Goal: Contribute content: Add original content to the website for others to see

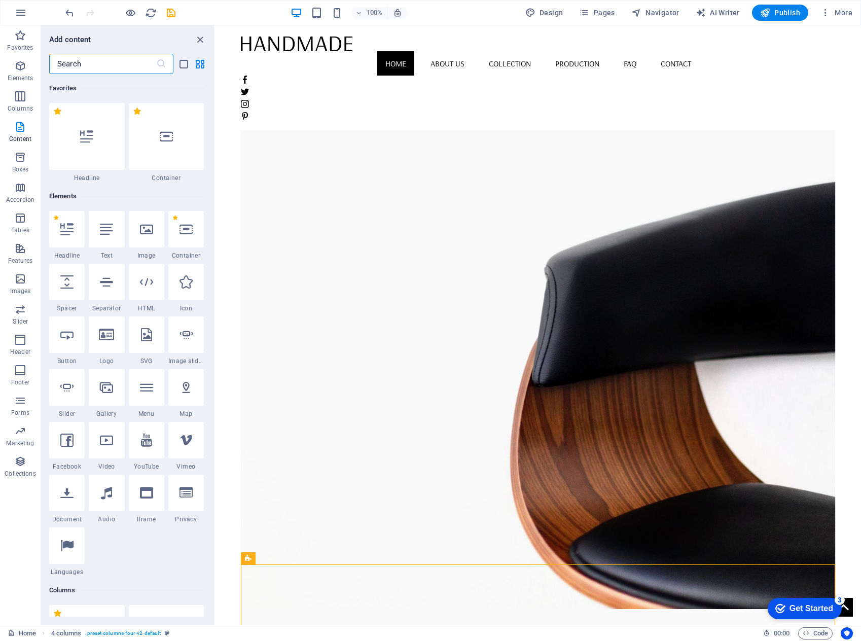
scroll to position [1774, 0]
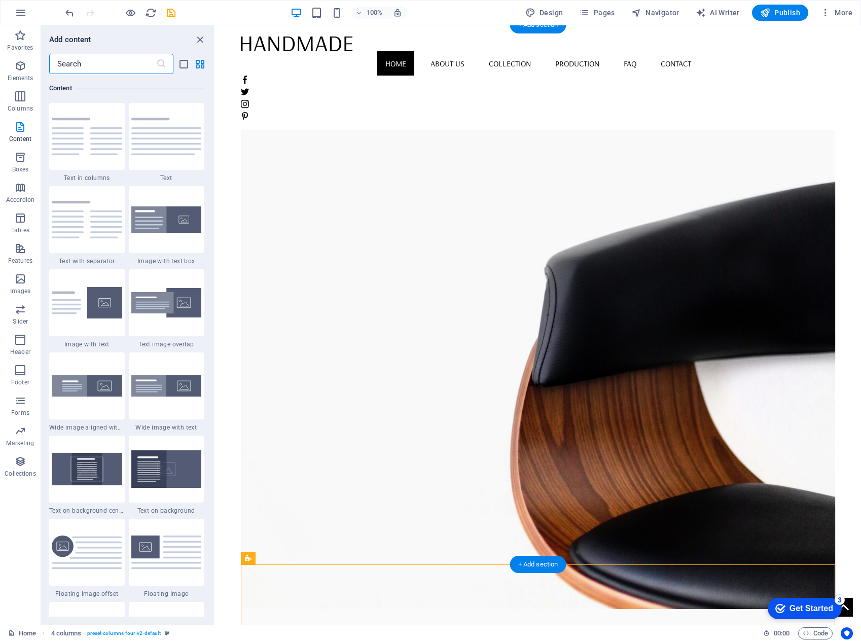
click at [565, 332] on figure at bounding box center [538, 339] width 594 height 540
click at [565, 333] on figure at bounding box center [538, 339] width 594 height 540
select select "vh"
select select "banner"
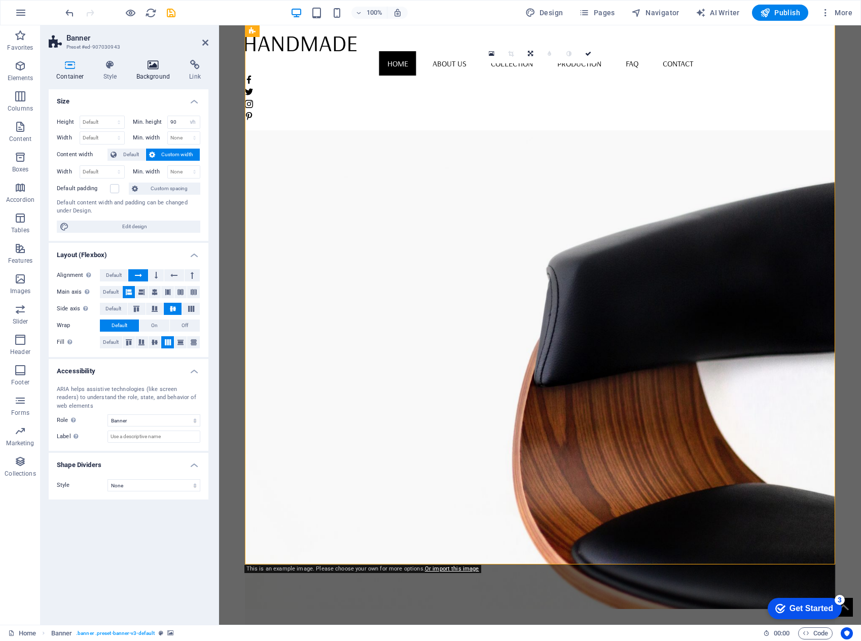
click at [152, 69] on icon at bounding box center [153, 65] width 49 height 10
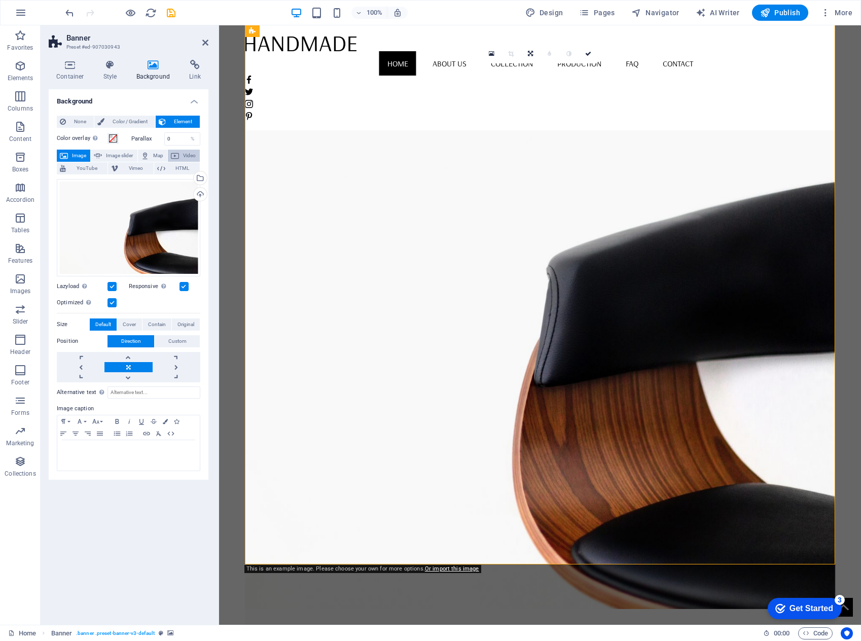
click at [184, 155] on span "Video" at bounding box center [189, 156] width 15 height 12
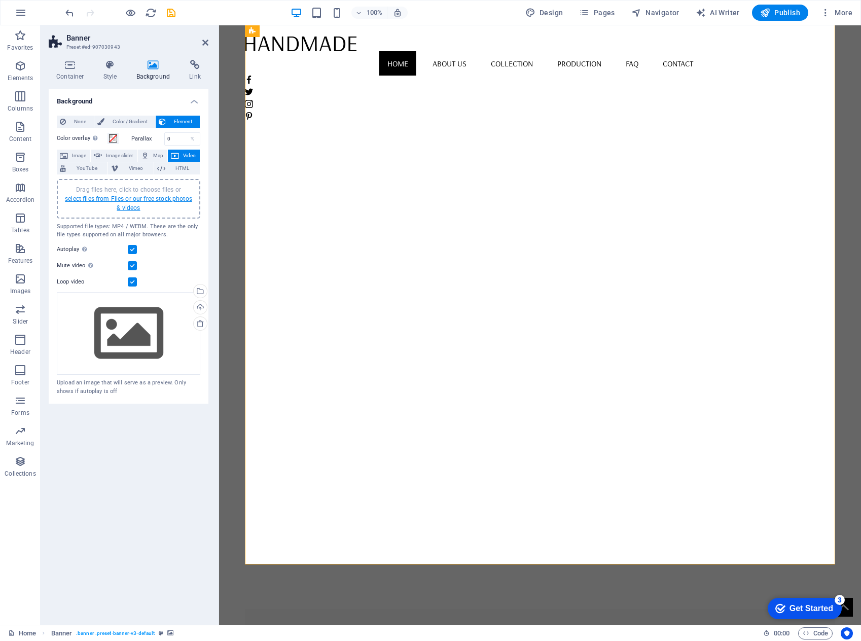
click at [138, 200] on link "select files from Files or our free stock photos & videos" at bounding box center [128, 203] width 127 height 16
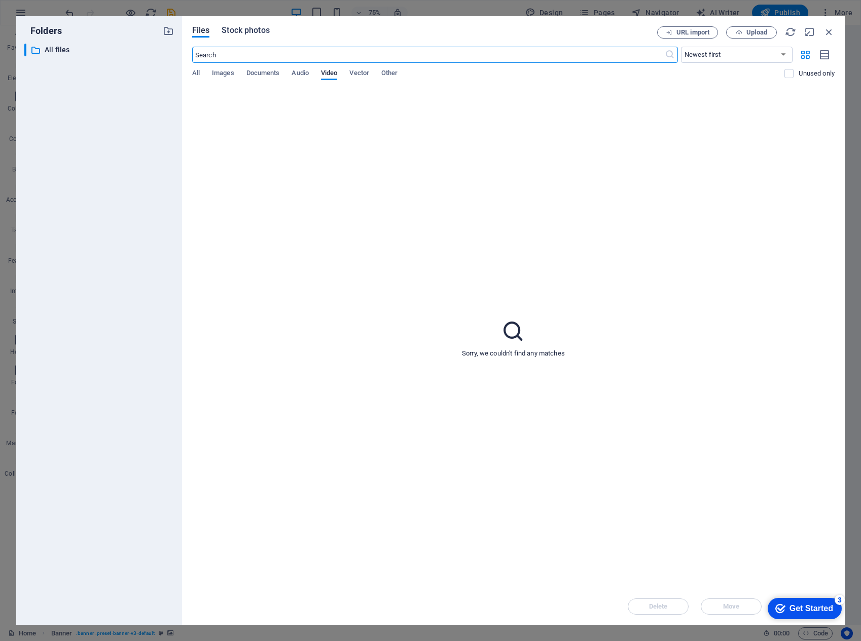
click at [259, 31] on span "Stock photos" at bounding box center [246, 30] width 48 height 12
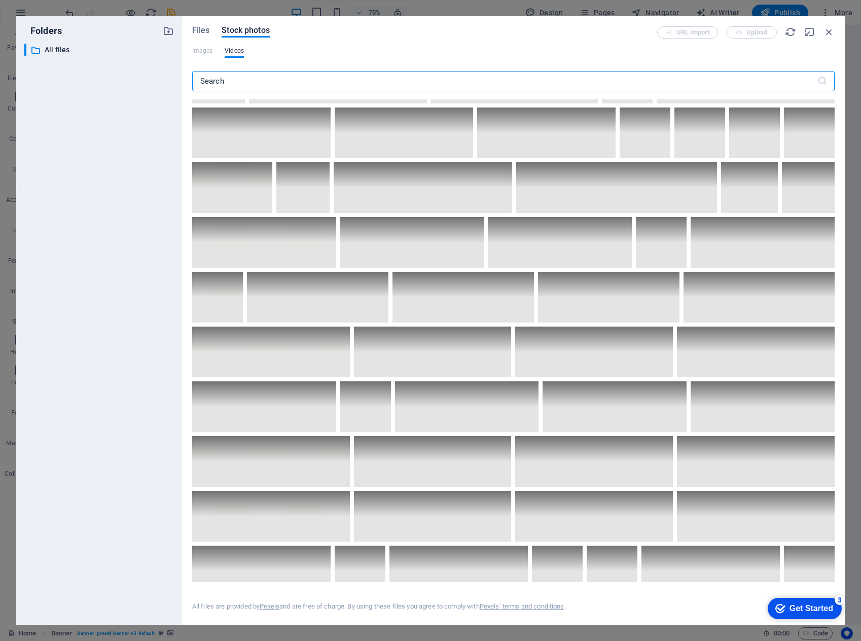
scroll to position [834, 0]
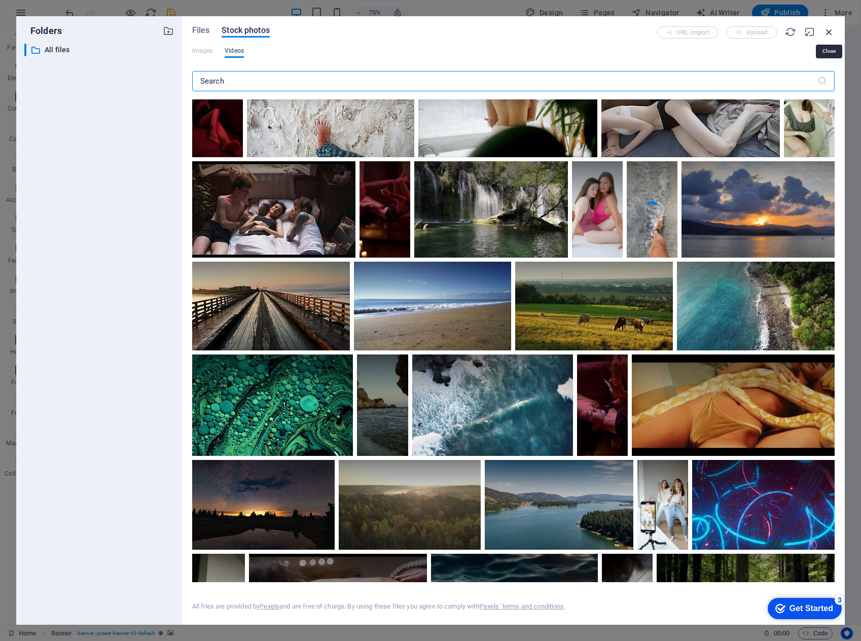
click at [829, 32] on icon "button" at bounding box center [829, 31] width 11 height 11
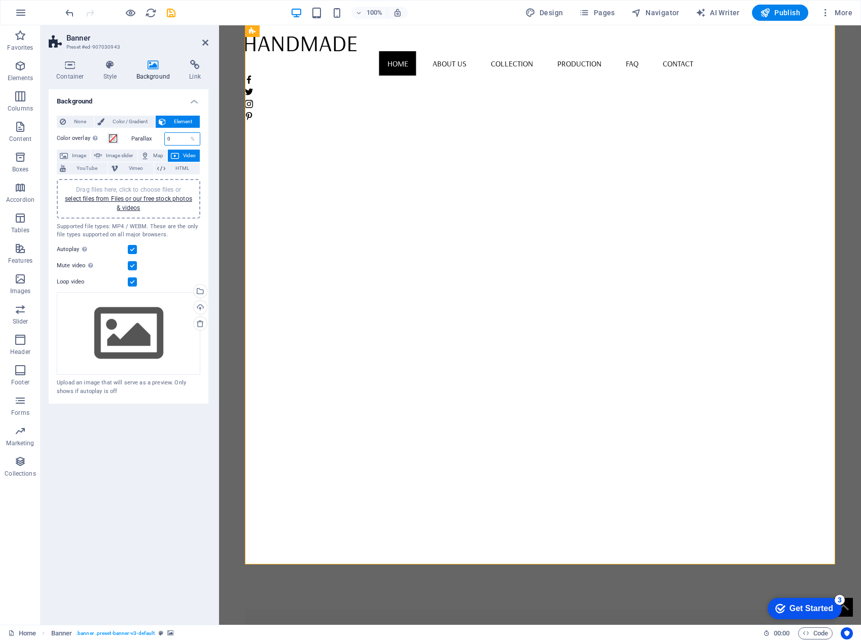
click at [182, 134] on input "0" at bounding box center [182, 139] width 35 height 12
click at [211, 140] on div "Container Style Background Link Size Height Default px rem % vh vw Min. height …" at bounding box center [129, 338] width 176 height 573
click at [169, 169] on span "HTML" at bounding box center [182, 168] width 28 height 12
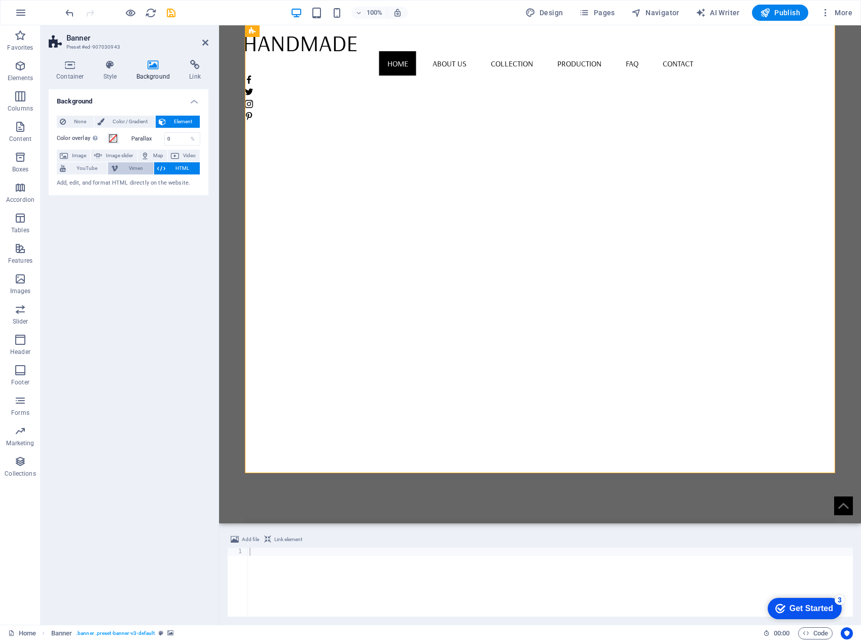
click at [135, 169] on span "Vimeo" at bounding box center [135, 168] width 29 height 12
select select "ar16_9"
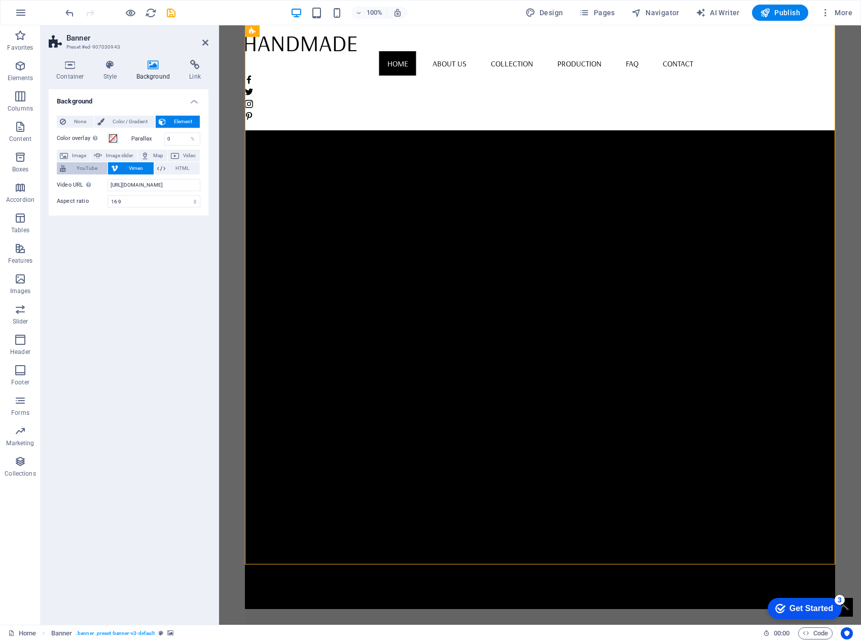
click at [89, 169] on span "YouTube" at bounding box center [86, 168] width 35 height 12
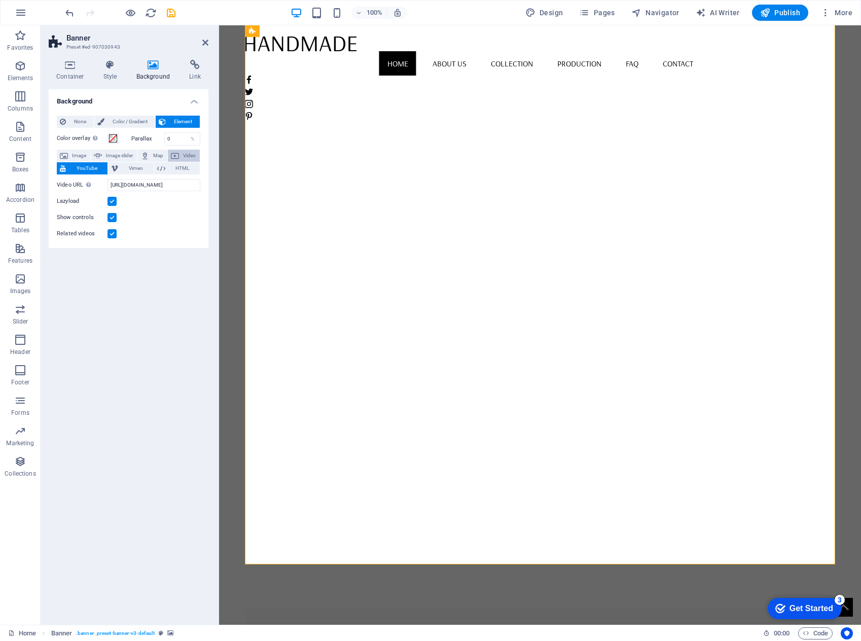
click at [190, 156] on span "Video" at bounding box center [189, 156] width 15 height 12
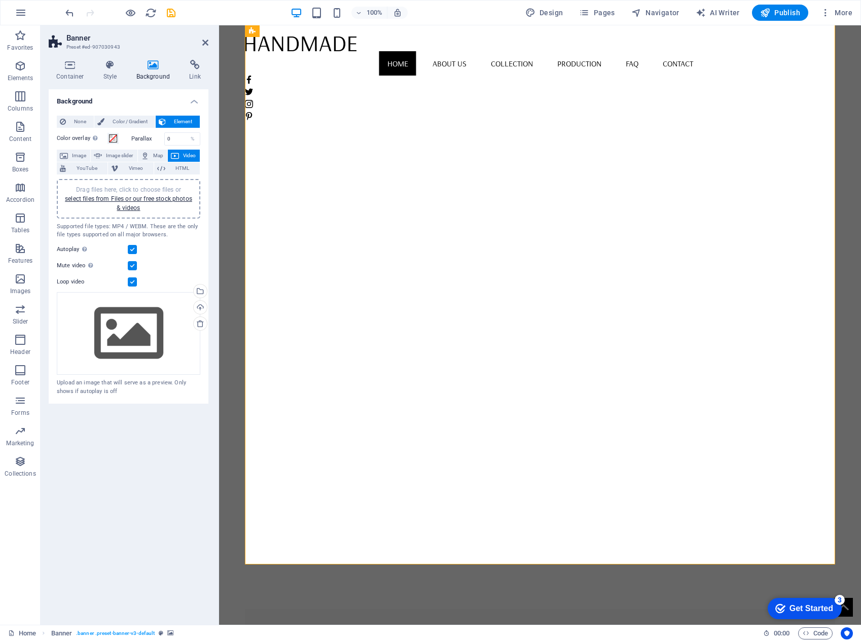
click at [155, 203] on div "Drag files here, click to choose files or select files from Files or our free s…" at bounding box center [128, 198] width 131 height 27
click at [150, 199] on link "select files from Files or our free stock photos & videos" at bounding box center [128, 203] width 127 height 16
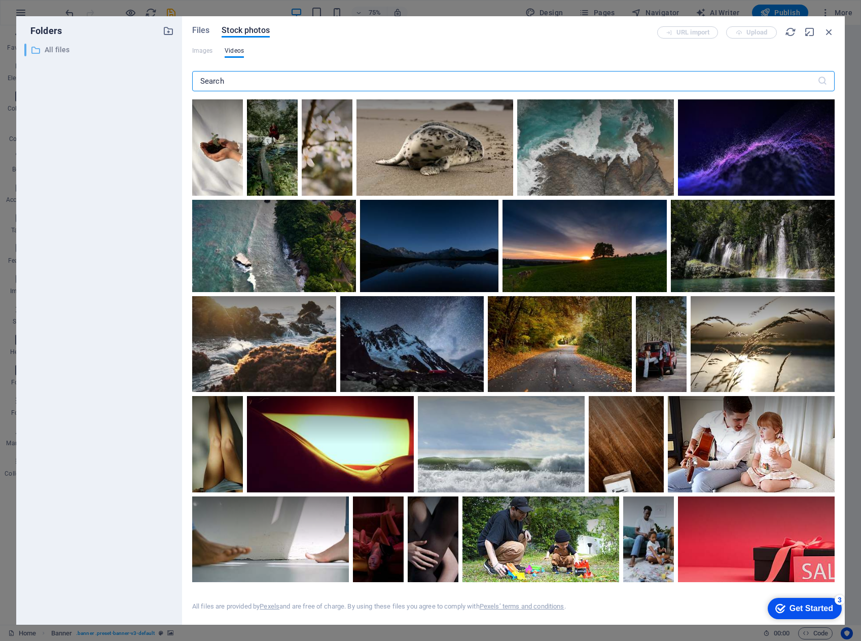
click at [49, 52] on p "All files" at bounding box center [100, 50] width 111 height 12
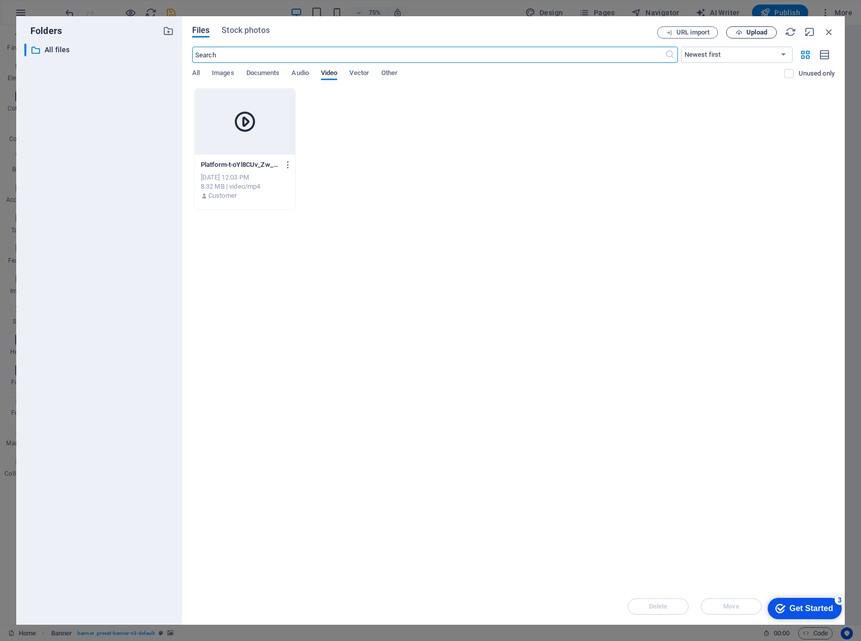
click at [762, 33] on span "Upload" at bounding box center [756, 32] width 21 height 6
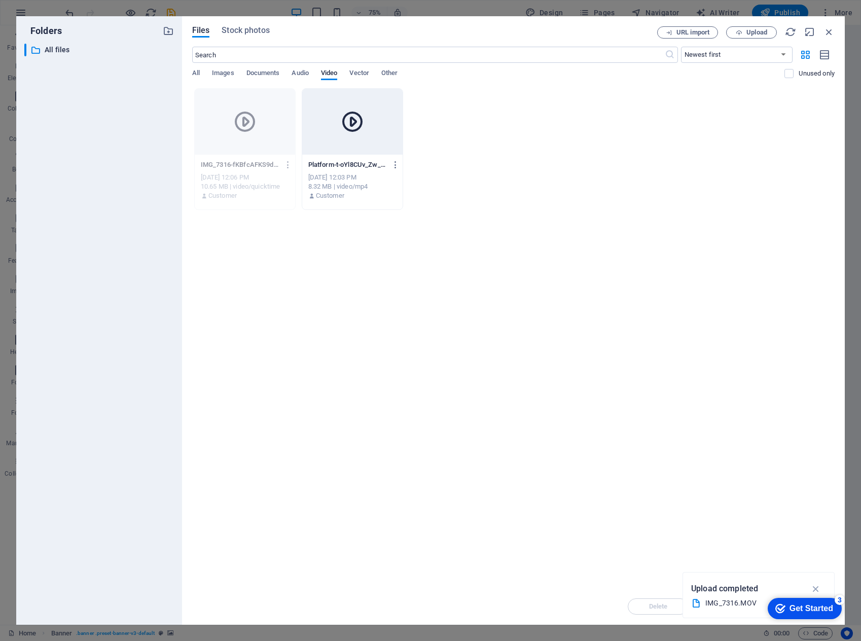
click at [381, 146] on div at bounding box center [352, 122] width 100 height 66
click at [381, 146] on div "1" at bounding box center [352, 122] width 100 height 66
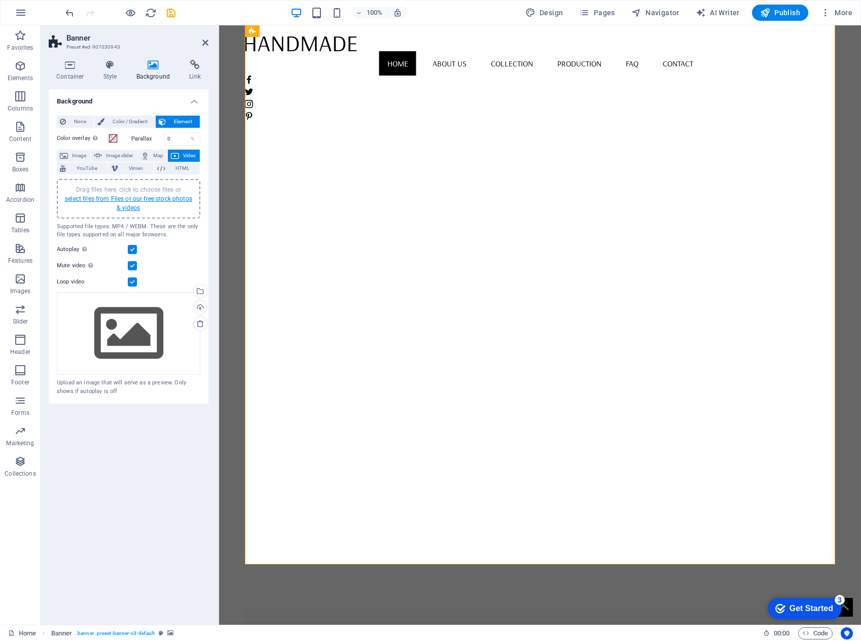
click at [167, 198] on link "select files from Files or our free stock photos & videos" at bounding box center [128, 203] width 127 height 16
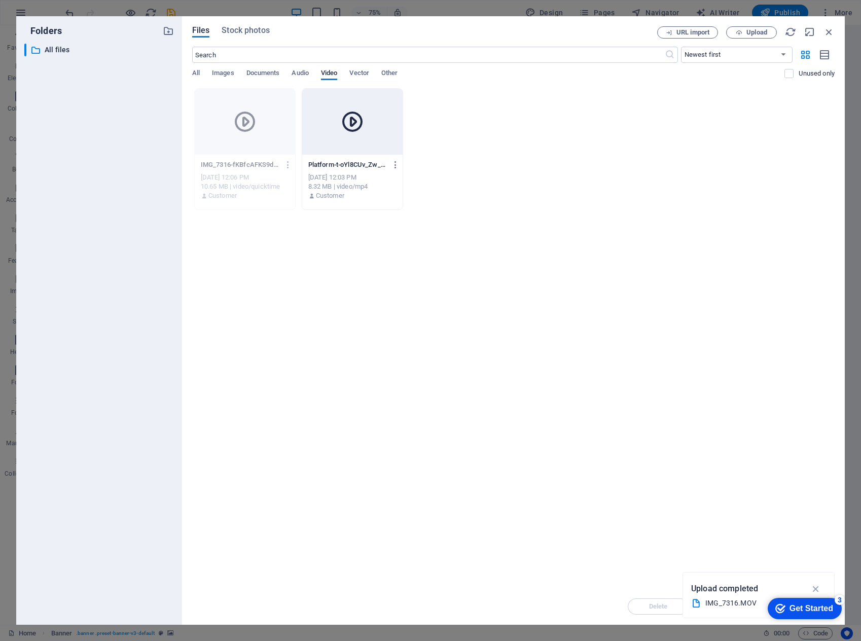
click at [363, 145] on div at bounding box center [352, 122] width 100 height 66
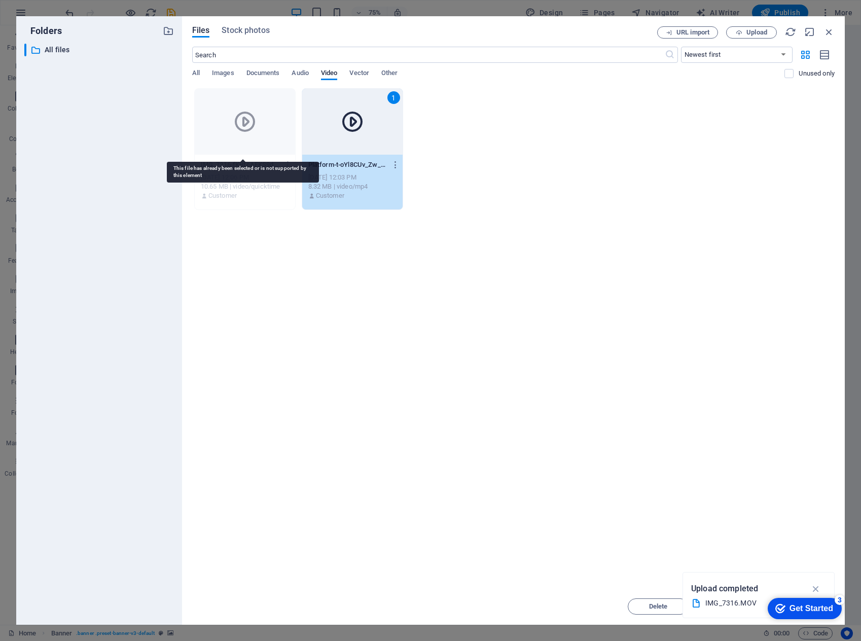
click at [246, 152] on div at bounding box center [245, 122] width 100 height 66
click at [254, 141] on div at bounding box center [245, 122] width 100 height 66
click at [265, 136] on div at bounding box center [245, 122] width 100 height 66
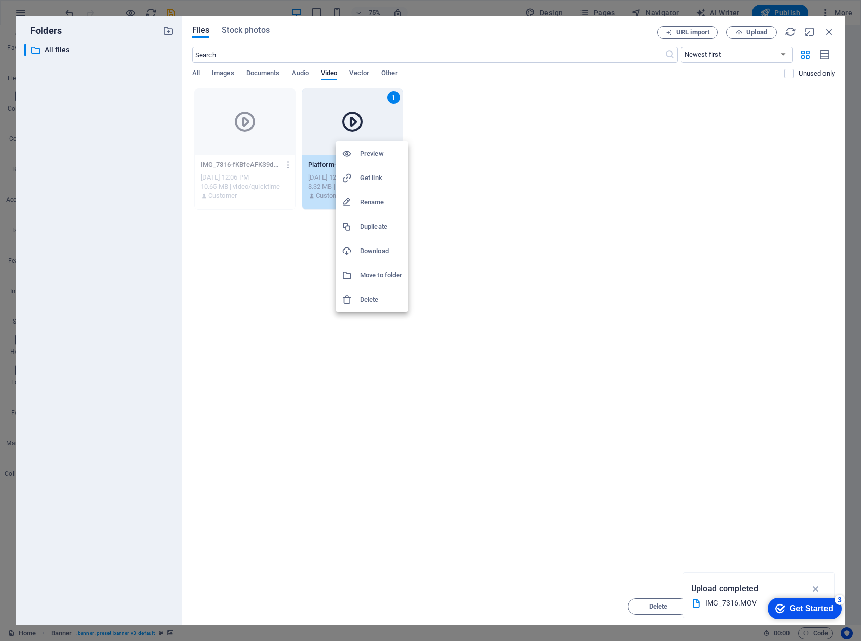
click at [383, 272] on h6 "Move to folder" at bounding box center [381, 275] width 42 height 12
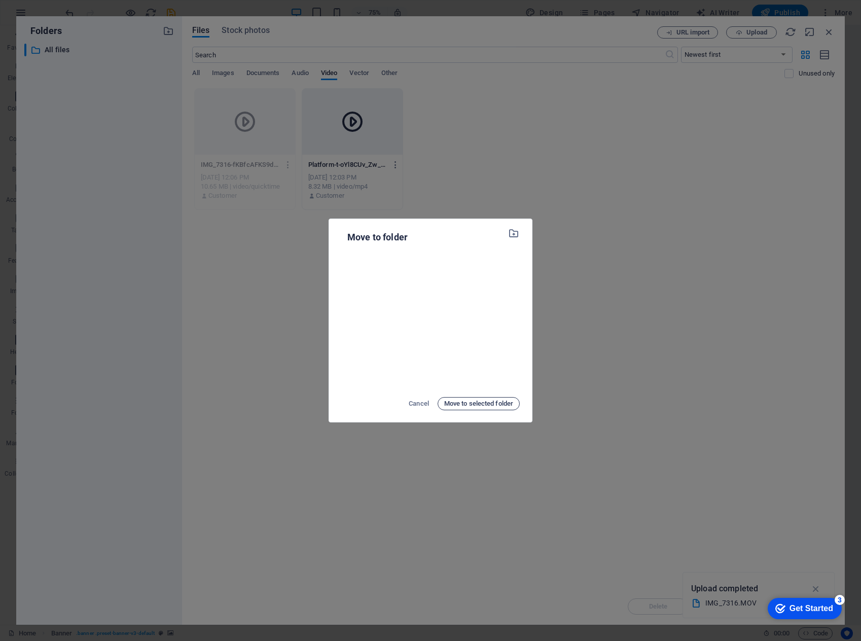
click at [482, 406] on span "Move to selected folder" at bounding box center [478, 404] width 69 height 12
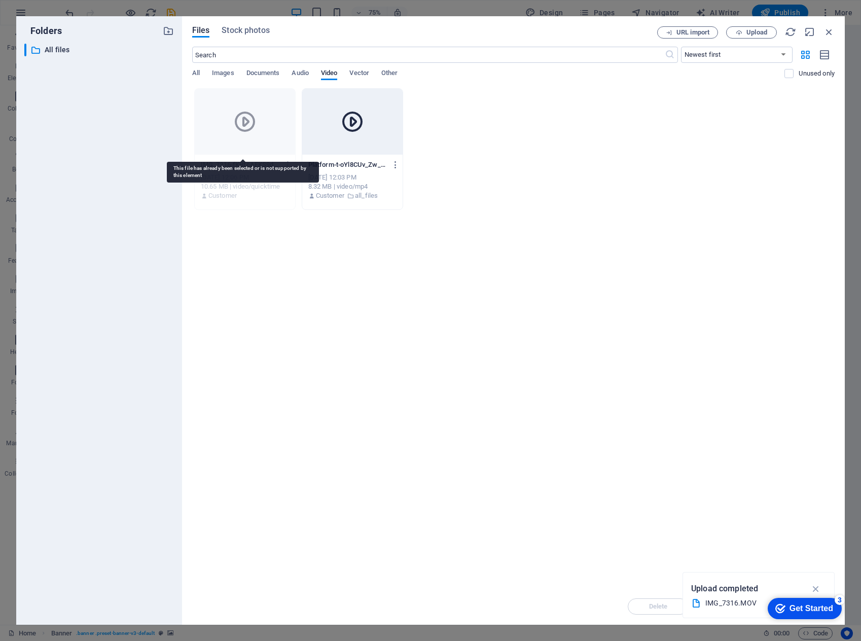
click at [263, 147] on div at bounding box center [245, 122] width 100 height 66
click at [390, 87] on div "All Images Documents Audio Video Vector Other" at bounding box center [488, 78] width 593 height 19
click at [814, 587] on icon "button" at bounding box center [816, 588] width 12 height 11
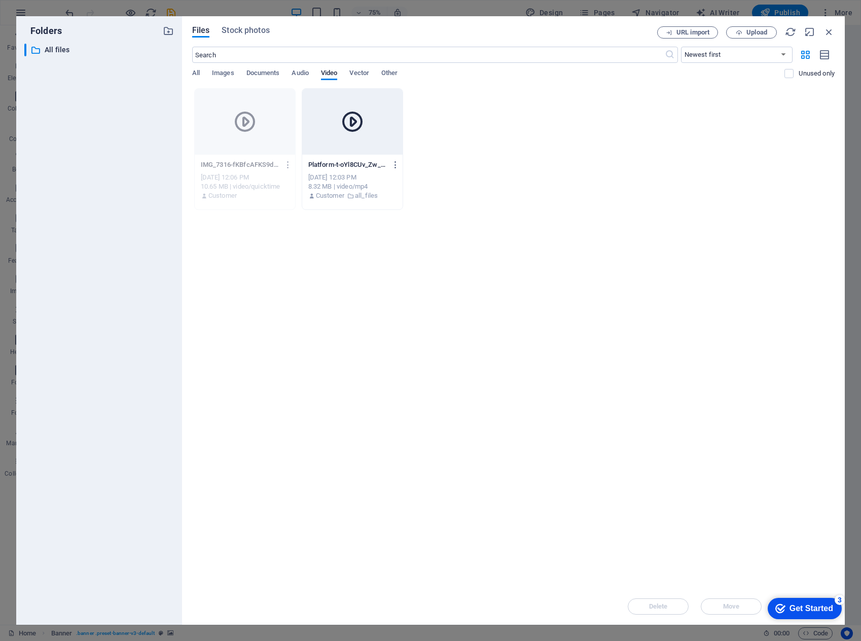
drag, startPoint x: 480, startPoint y: 282, endPoint x: 468, endPoint y: 275, distance: 14.4
click at [479, 282] on div "Drop files here to upload them instantly IMG_7316-fKBfcAFKS9dYTnq_LJfF4Q.MOV IM…" at bounding box center [513, 338] width 642 height 500
click at [267, 150] on div at bounding box center [245, 122] width 100 height 66
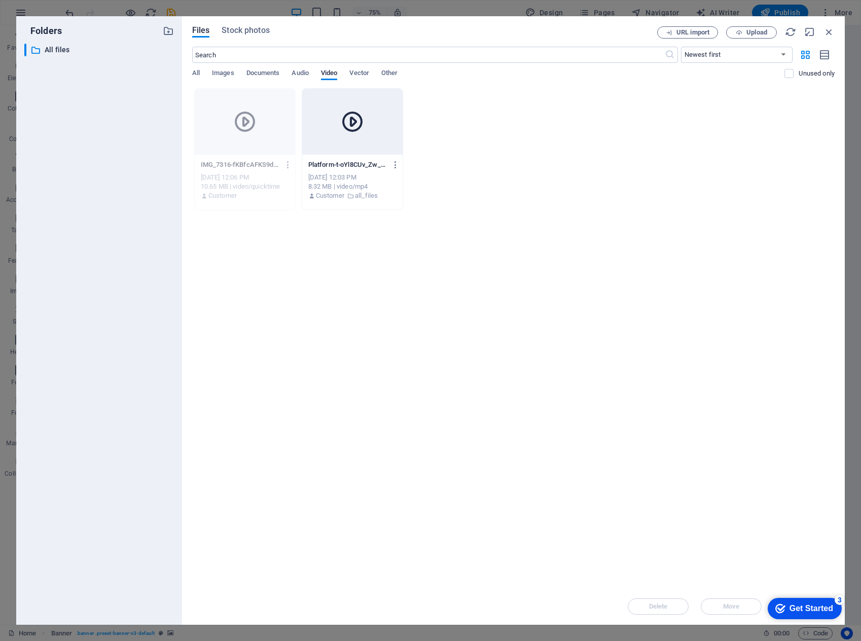
click at [411, 117] on div "IMG_7316-fKBfcAFKS9dYTnq_LJfF4Q.MOV IMG_7316-fKBfcAFKS9dYTnq_LJfF4Q.MOV [DATE] …" at bounding box center [513, 149] width 642 height 122
click at [395, 166] on icon "button" at bounding box center [396, 164] width 10 height 9
click at [394, 336] on h6 "Delete" at bounding box center [401, 337] width 42 height 12
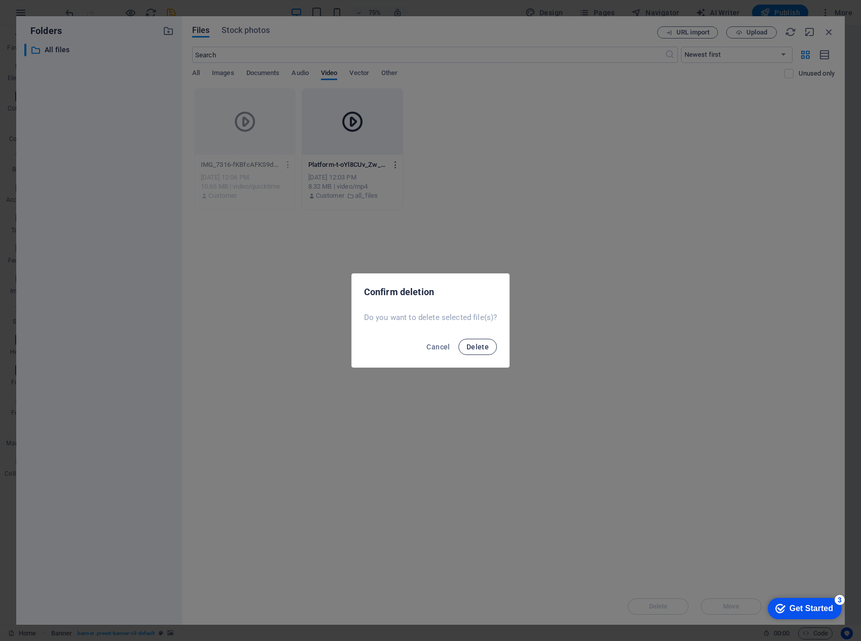
click at [472, 348] on span "Delete" at bounding box center [478, 347] width 22 height 8
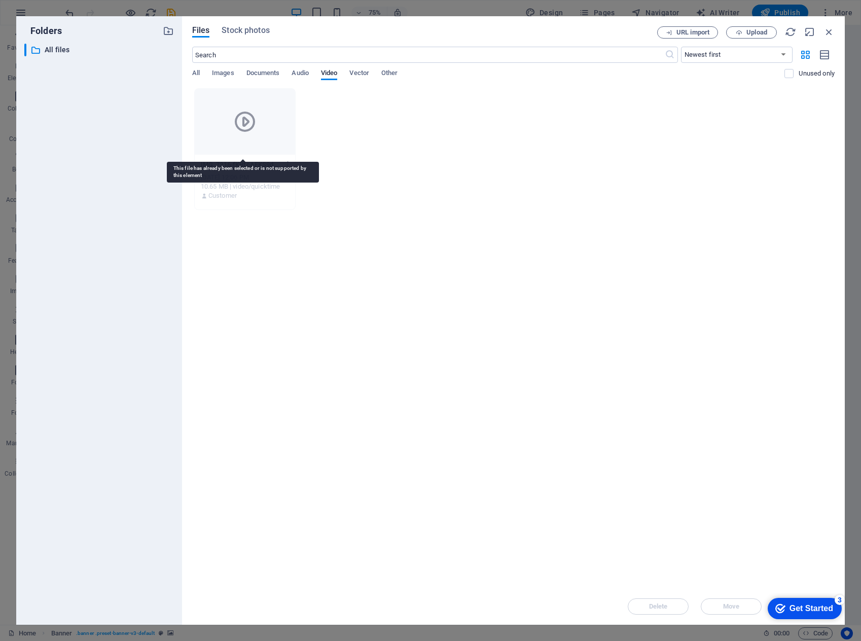
click at [251, 137] on div at bounding box center [245, 122] width 100 height 66
click at [268, 114] on div at bounding box center [245, 122] width 100 height 66
click at [830, 32] on icon "button" at bounding box center [829, 31] width 11 height 11
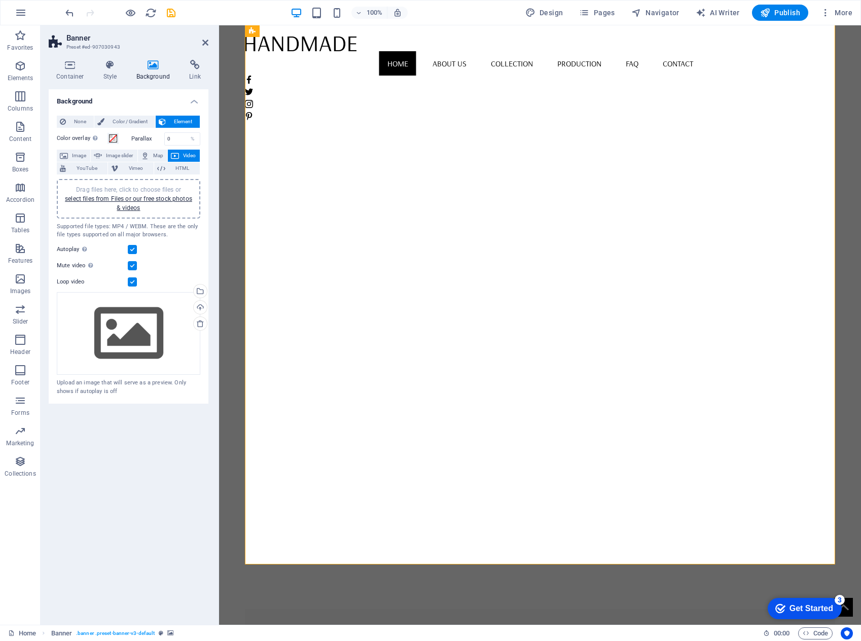
click at [559, 236] on figure at bounding box center [540, 339] width 591 height 540
click at [155, 200] on link "select files from Files or our free stock photos & videos" at bounding box center [128, 203] width 127 height 16
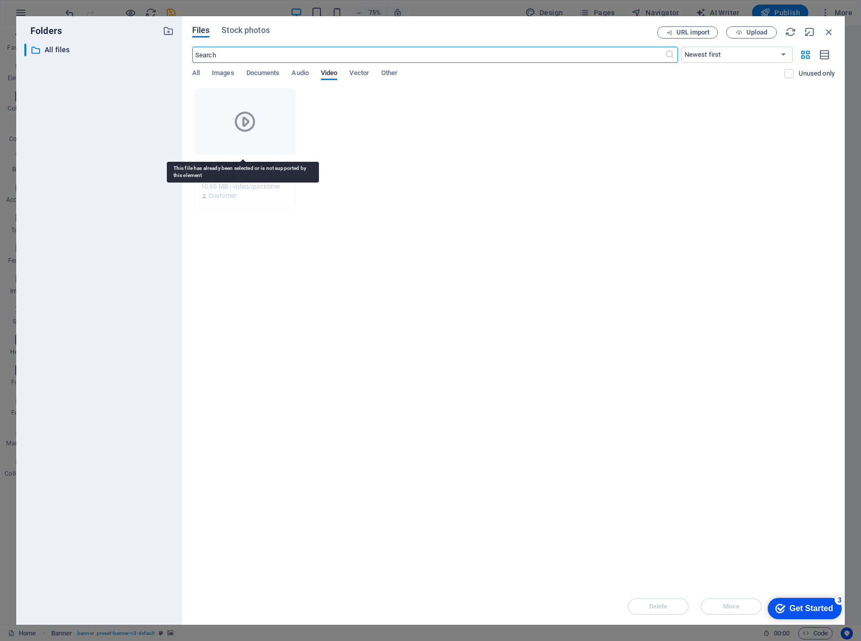
click at [238, 143] on div at bounding box center [245, 122] width 100 height 66
click at [237, 144] on div at bounding box center [245, 122] width 100 height 66
click at [271, 141] on div at bounding box center [245, 122] width 100 height 66
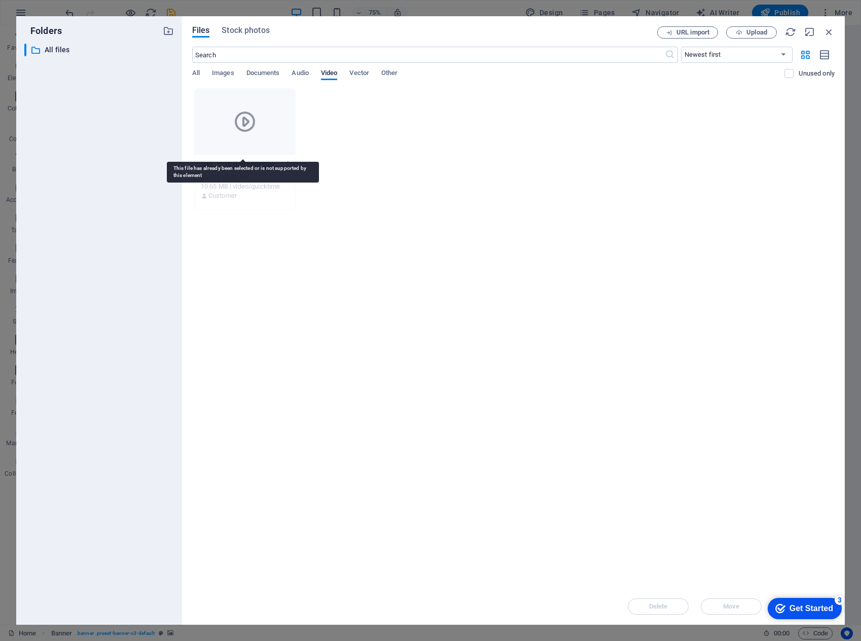
click at [271, 141] on div at bounding box center [245, 122] width 100 height 66
click at [270, 141] on div at bounding box center [245, 122] width 100 height 66
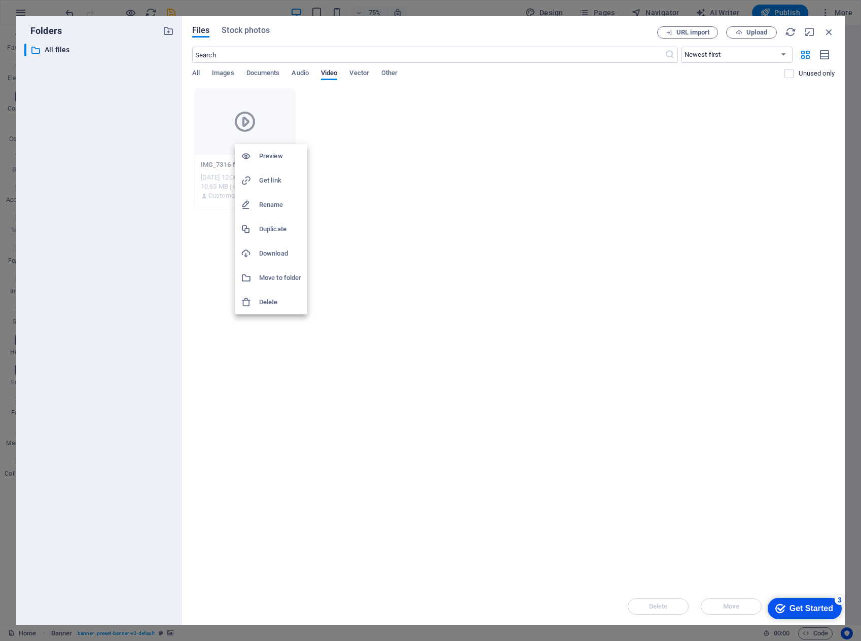
click at [276, 303] on h6 "Delete" at bounding box center [280, 302] width 42 height 12
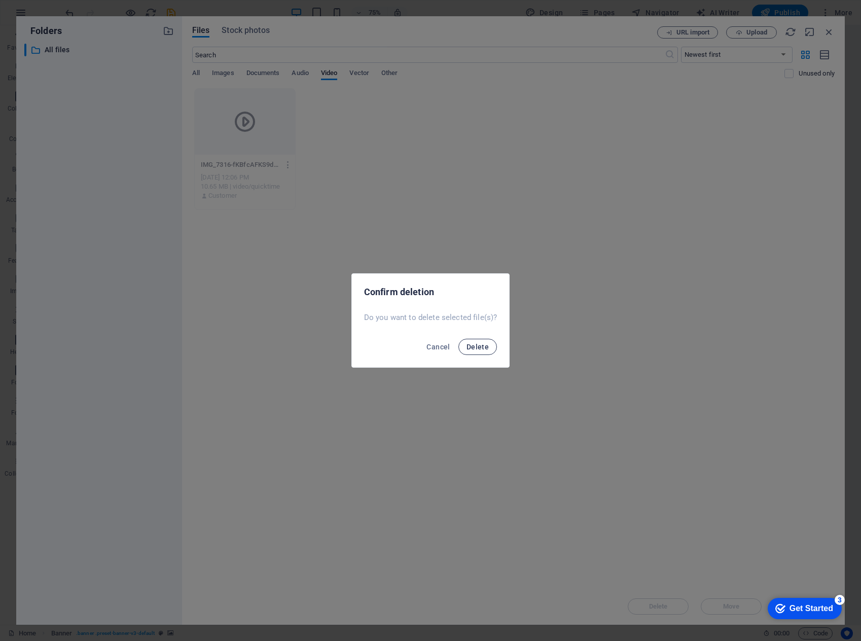
click at [469, 350] on span "Delete" at bounding box center [478, 347] width 22 height 8
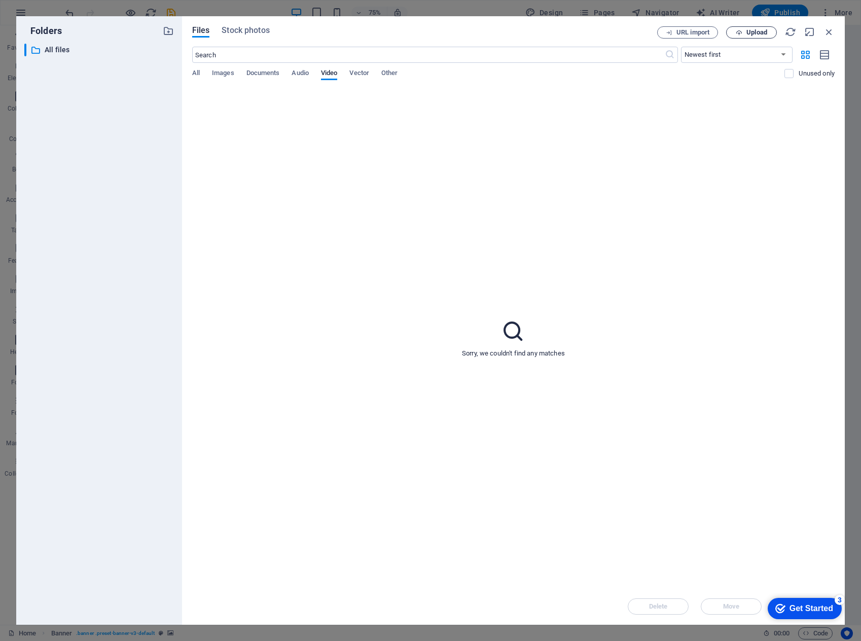
click at [746, 33] on span "Upload" at bounding box center [756, 32] width 21 height 6
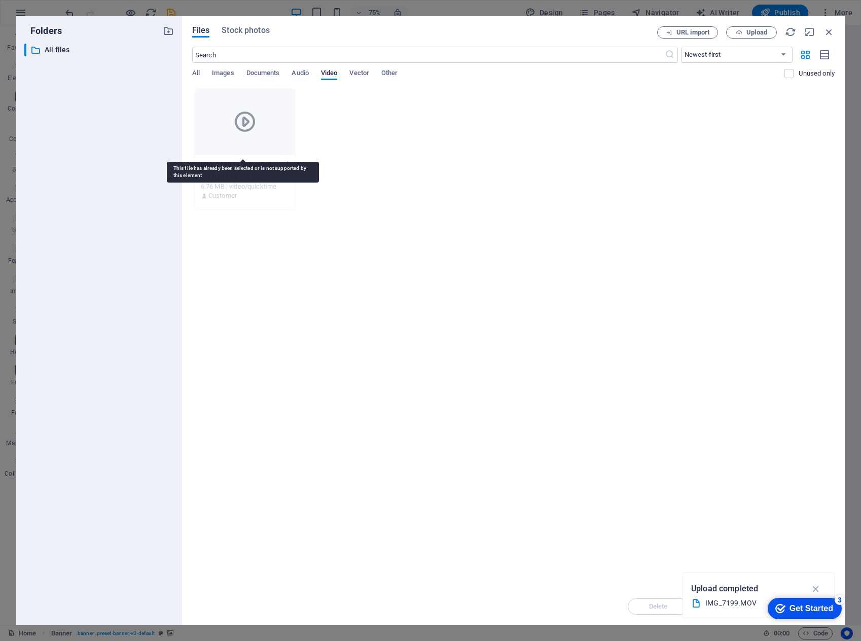
click at [283, 135] on div at bounding box center [245, 122] width 100 height 66
drag, startPoint x: 283, startPoint y: 135, endPoint x: 442, endPoint y: 192, distance: 168.4
click at [284, 136] on div at bounding box center [245, 122] width 100 height 66
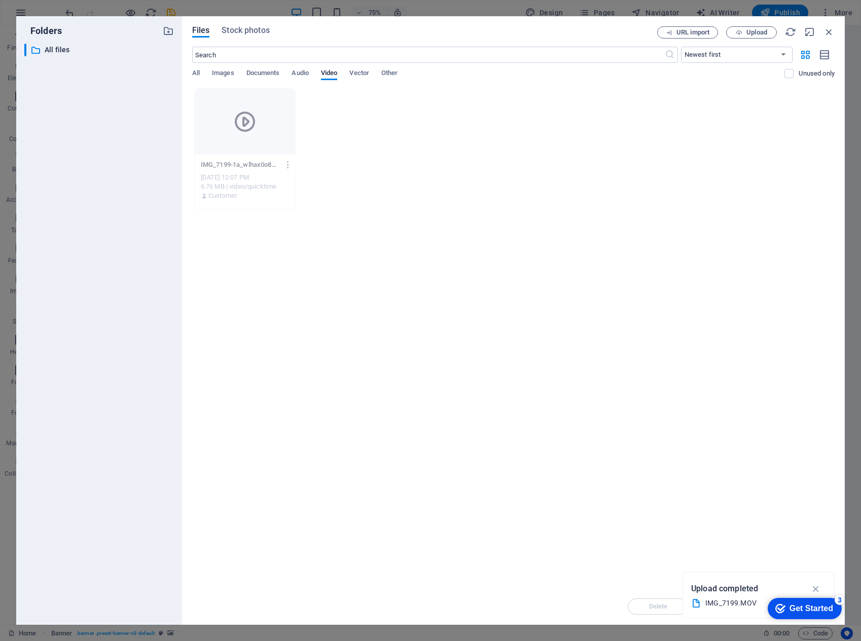
drag, startPoint x: 466, startPoint y: 208, endPoint x: 468, endPoint y: 227, distance: 18.9
click at [466, 210] on div "Drop files here to upload them instantly IMG_7199-1a_wlhax0o8ufDEgZrCHbg.MOV IM…" at bounding box center [513, 338] width 642 height 500
click at [283, 142] on div at bounding box center [245, 122] width 100 height 66
click at [280, 139] on div at bounding box center [245, 122] width 100 height 66
click at [287, 298] on h6 "Delete" at bounding box center [289, 300] width 42 height 12
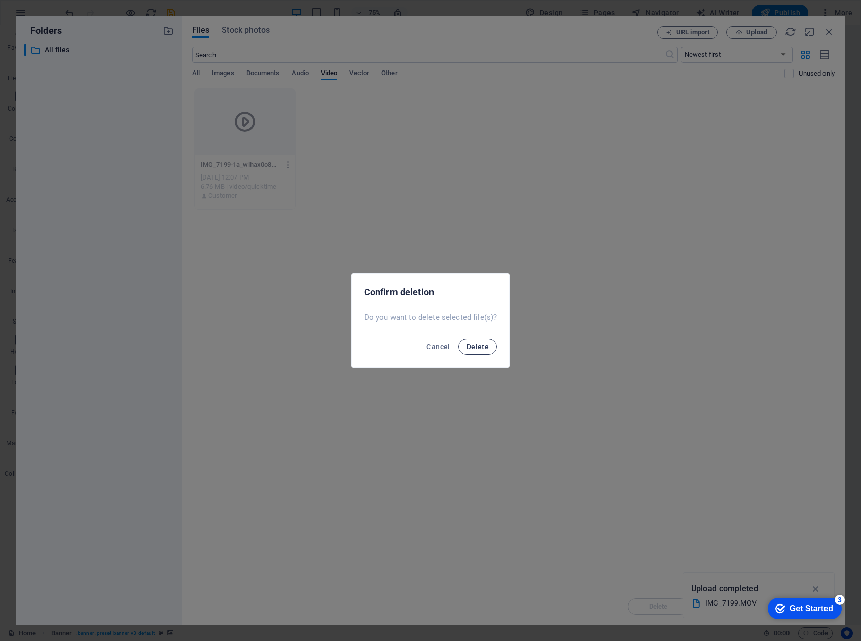
click at [471, 348] on span "Delete" at bounding box center [478, 347] width 22 height 8
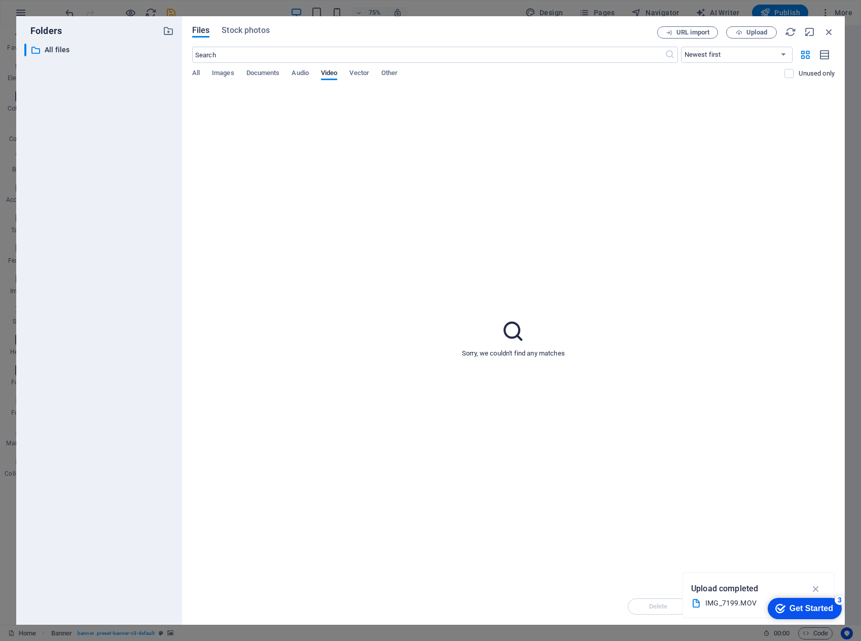
drag, startPoint x: 145, startPoint y: 27, endPoint x: 153, endPoint y: 297, distance: 269.4
click at [151, 299] on div "Folders ​ All files All files" at bounding box center [99, 320] width 150 height 592
click at [829, 34] on icon "button" at bounding box center [829, 31] width 11 height 11
